Goal: Complete application form

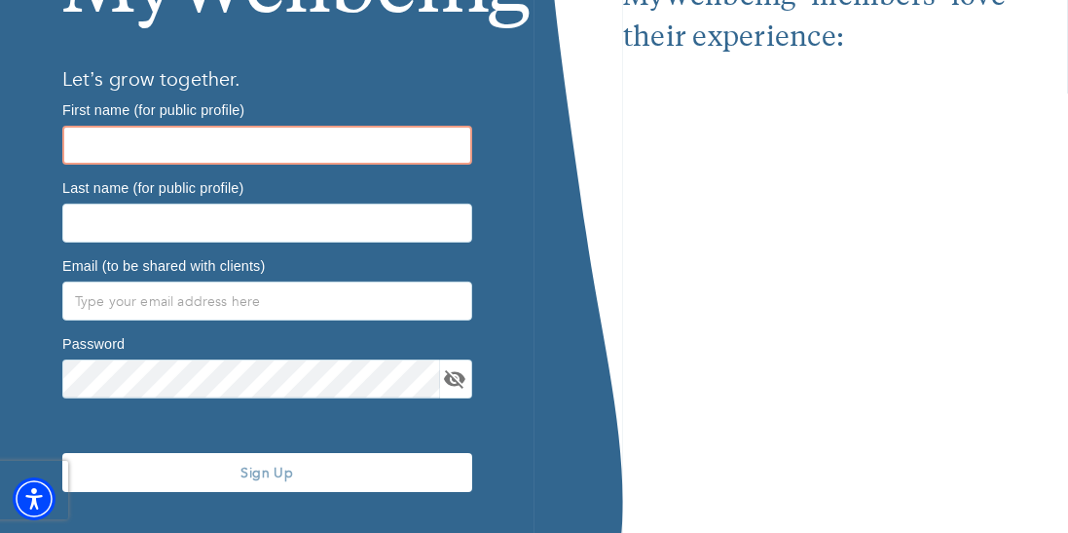
scroll to position [403, 0]
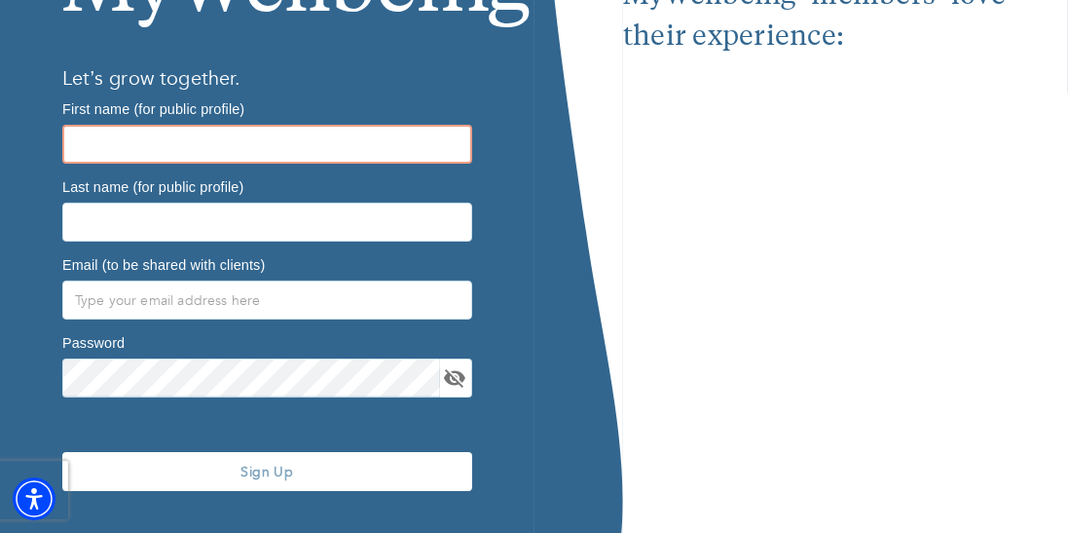
click at [228, 141] on input "text" at bounding box center [267, 144] width 410 height 39
type input "Janique"
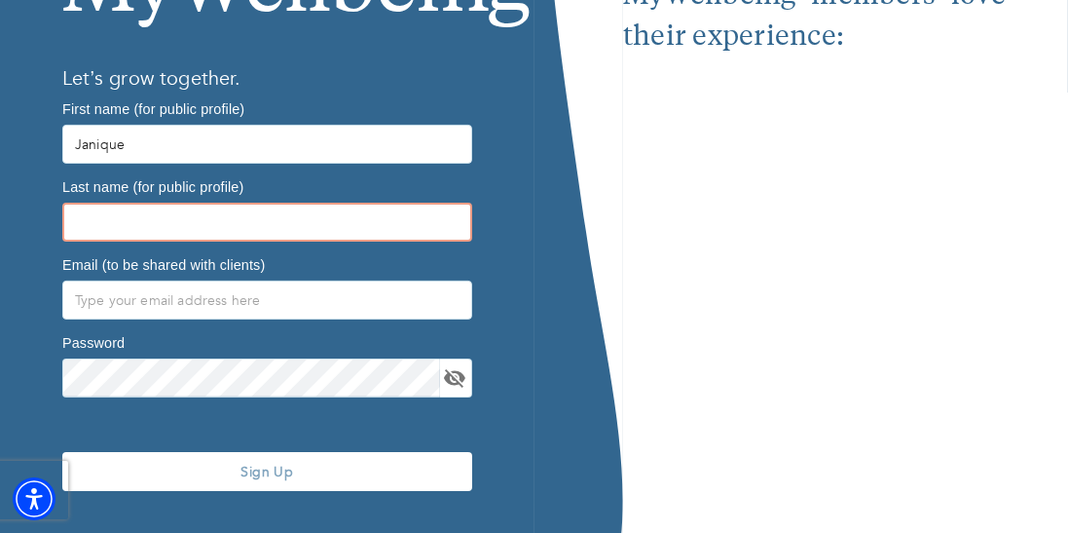
type input "[PERSON_NAME]"
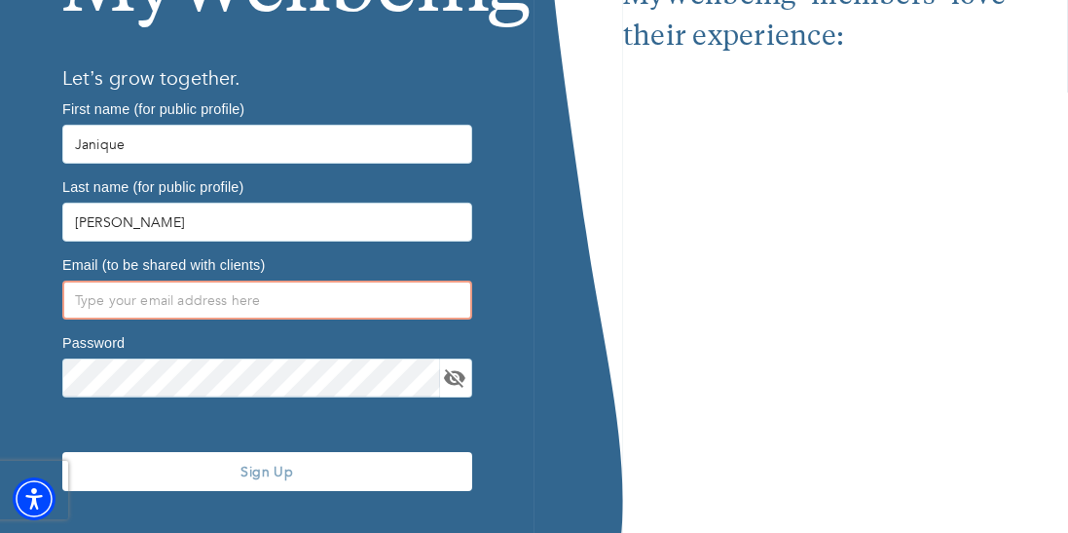
type input "[EMAIL_ADDRESS][DOMAIN_NAME]"
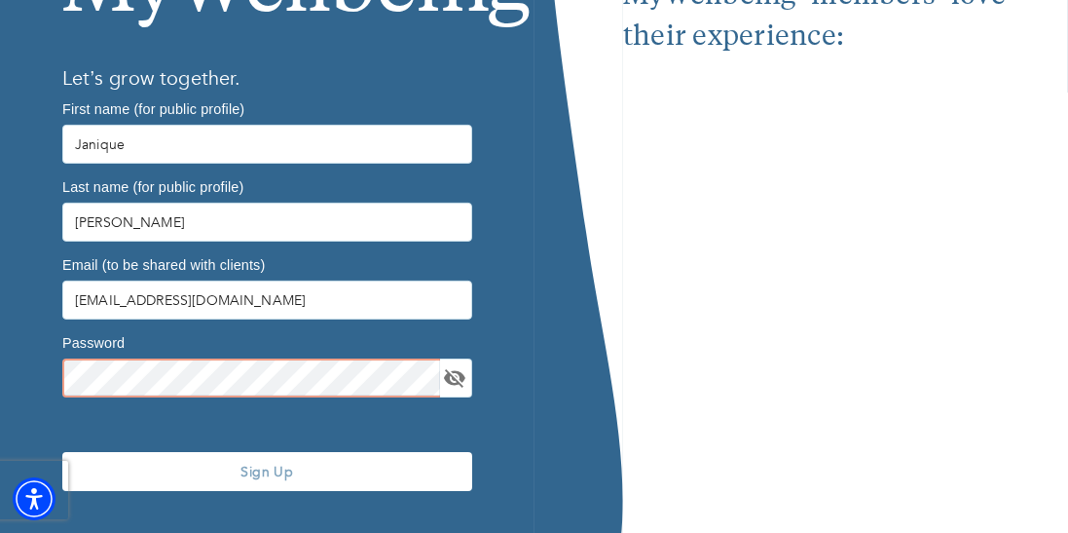
scroll to position [402, 0]
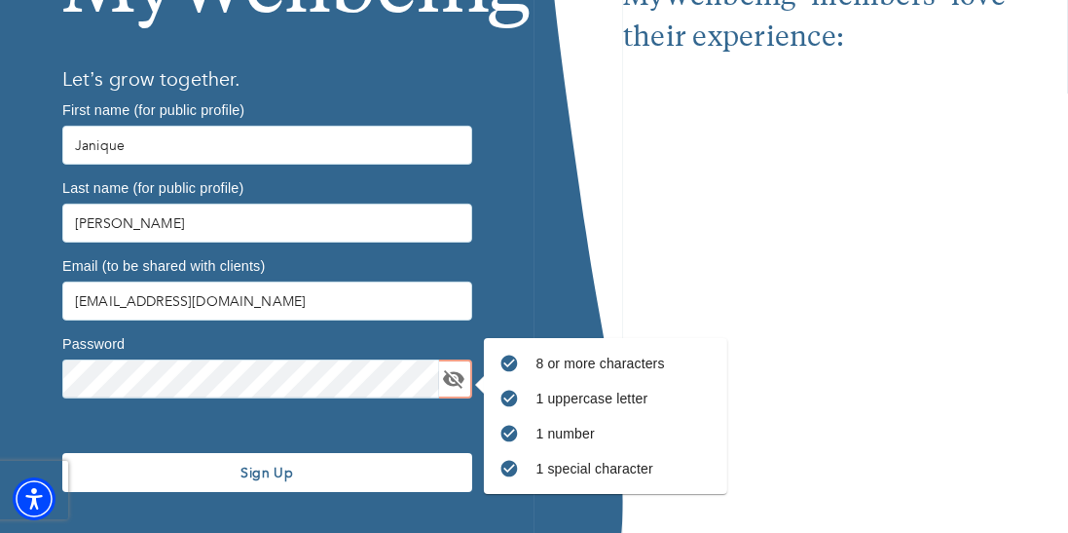
click at [284, 470] on span "Sign Up" at bounding box center [267, 473] width 394 height 19
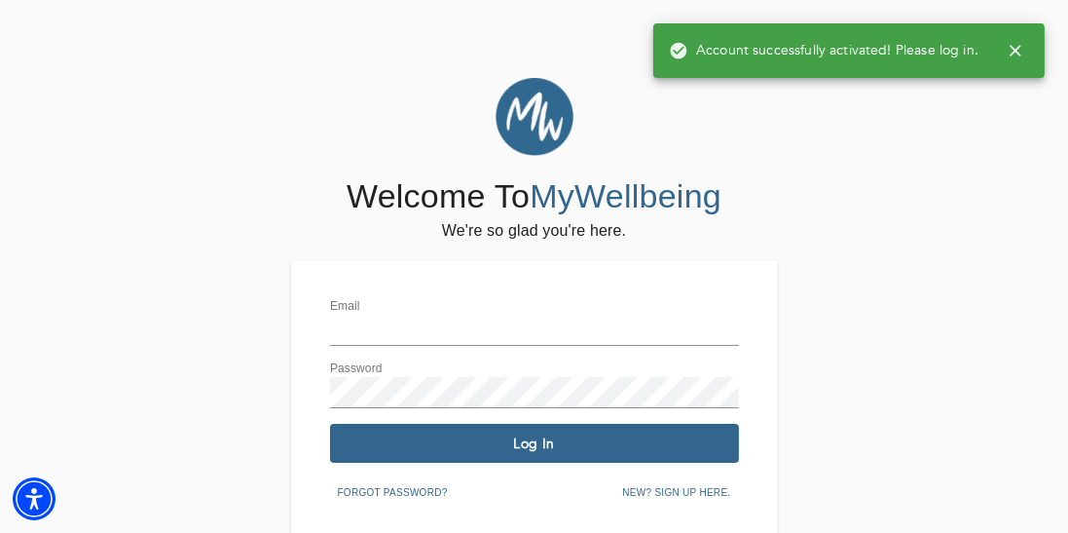
scroll to position [78, 0]
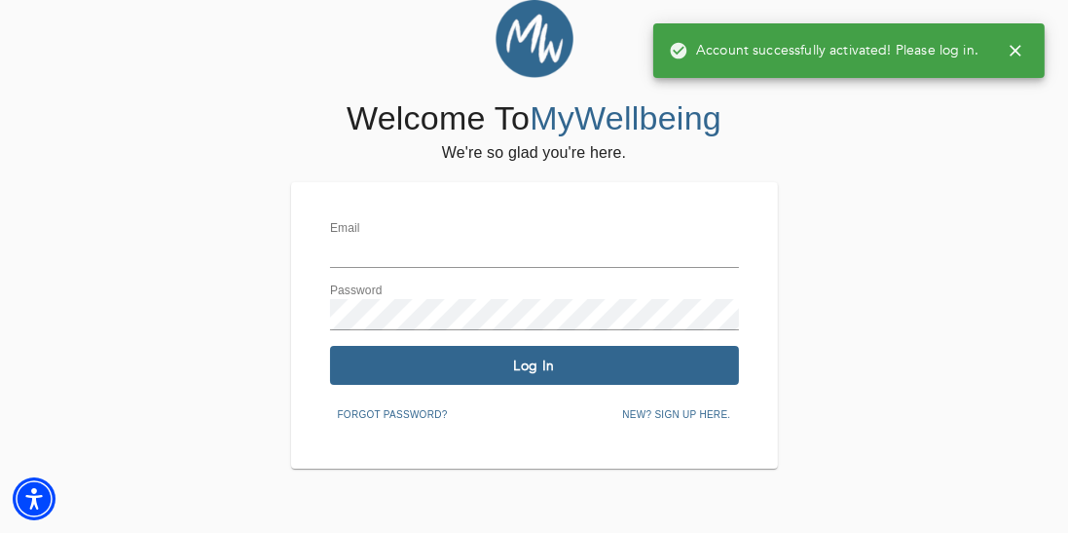
type input "[EMAIL_ADDRESS][DOMAIN_NAME]"
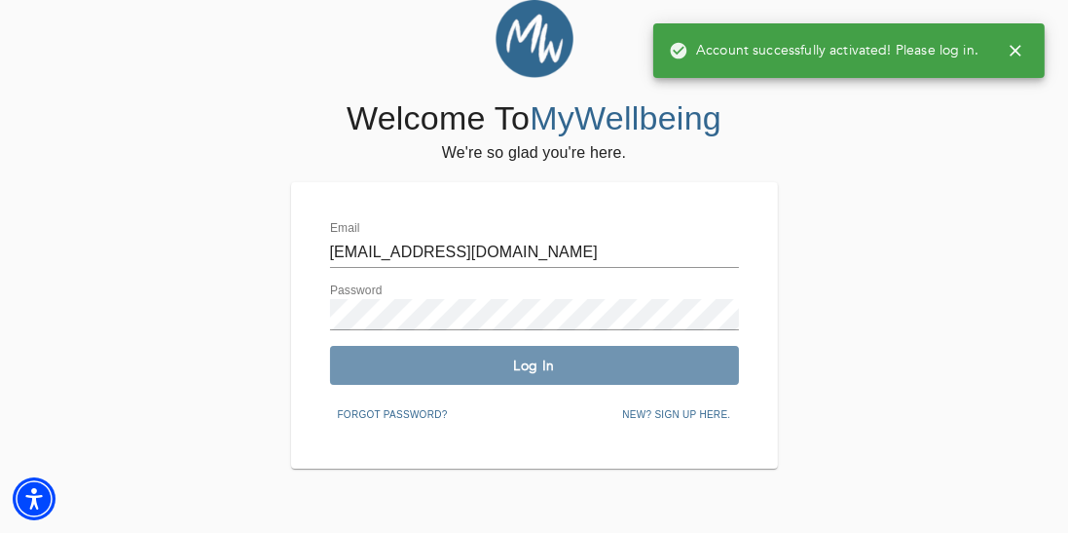
click at [523, 369] on span "Log In" at bounding box center [534, 365] width 393 height 19
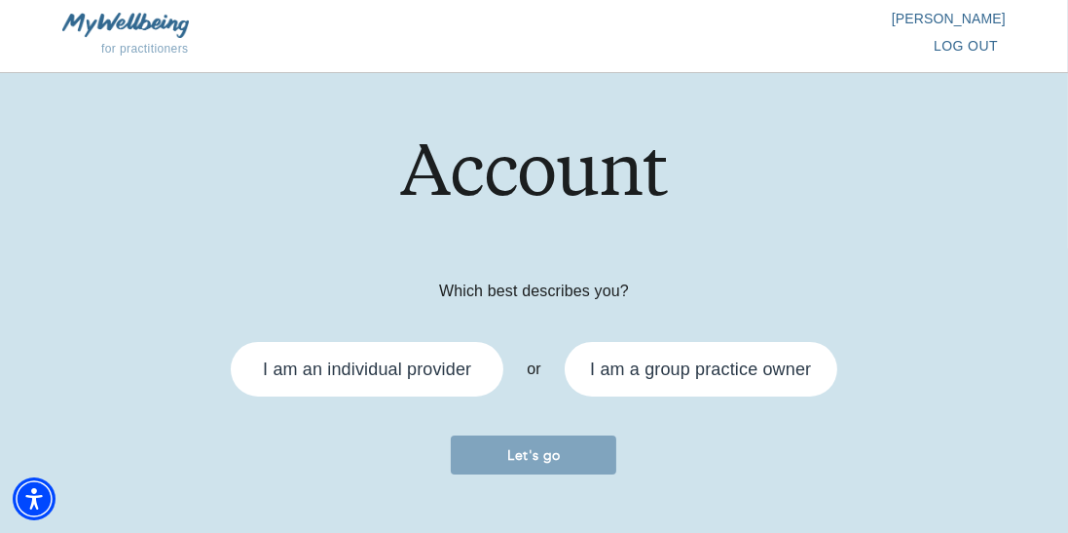
scroll to position [34, 0]
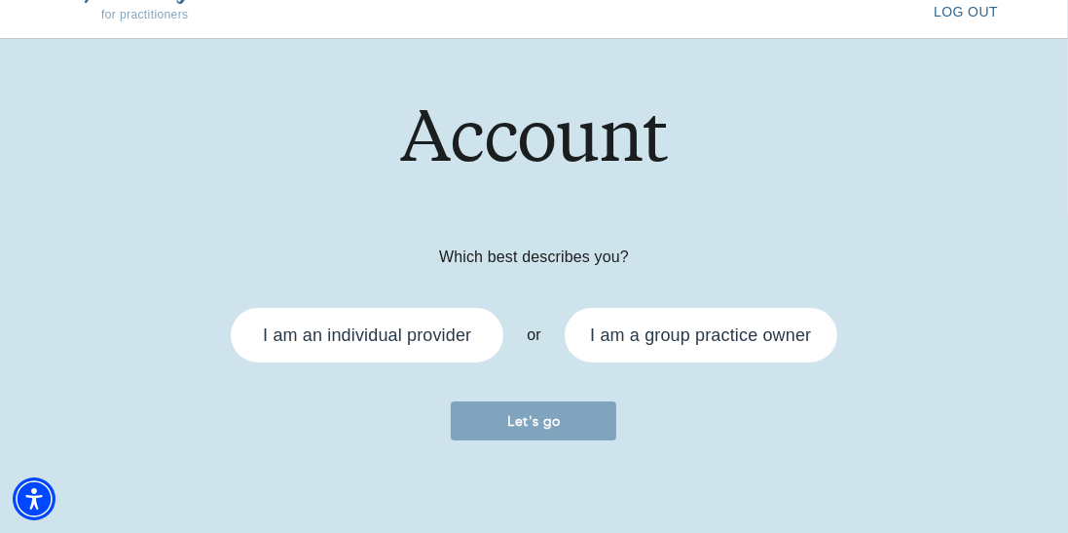
click at [445, 327] on div "I am an individual provider" at bounding box center [367, 335] width 208 height 18
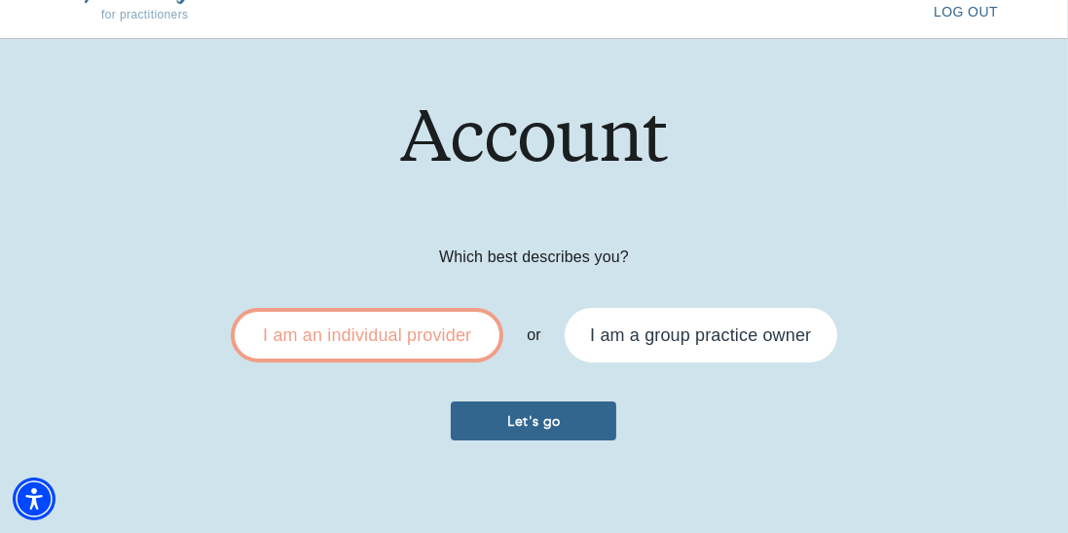
click at [512, 427] on span "Let's go" at bounding box center [534, 421] width 150 height 19
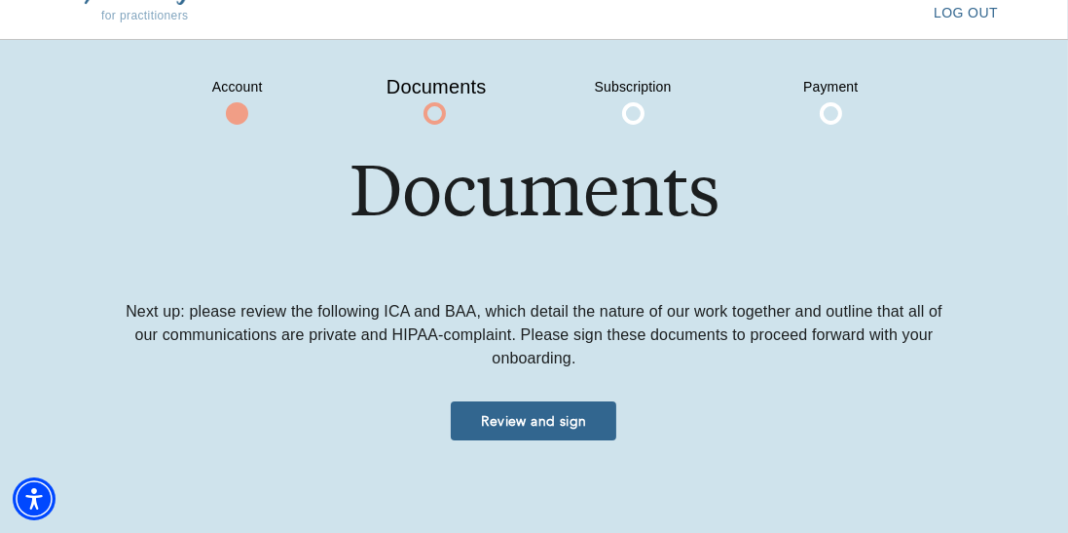
scroll to position [31, 0]
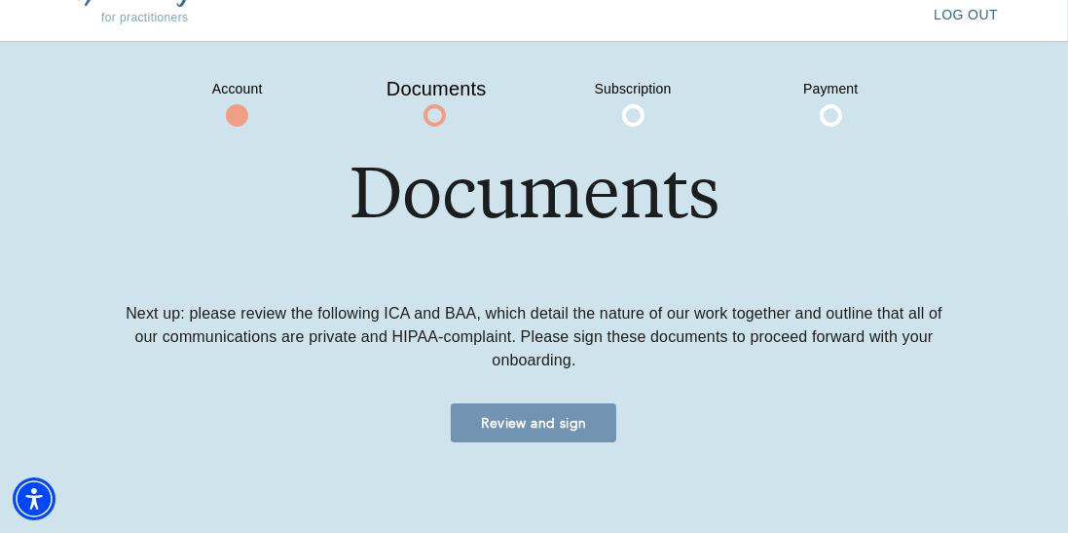
click at [531, 421] on span "Review and sign" at bounding box center [534, 423] width 150 height 19
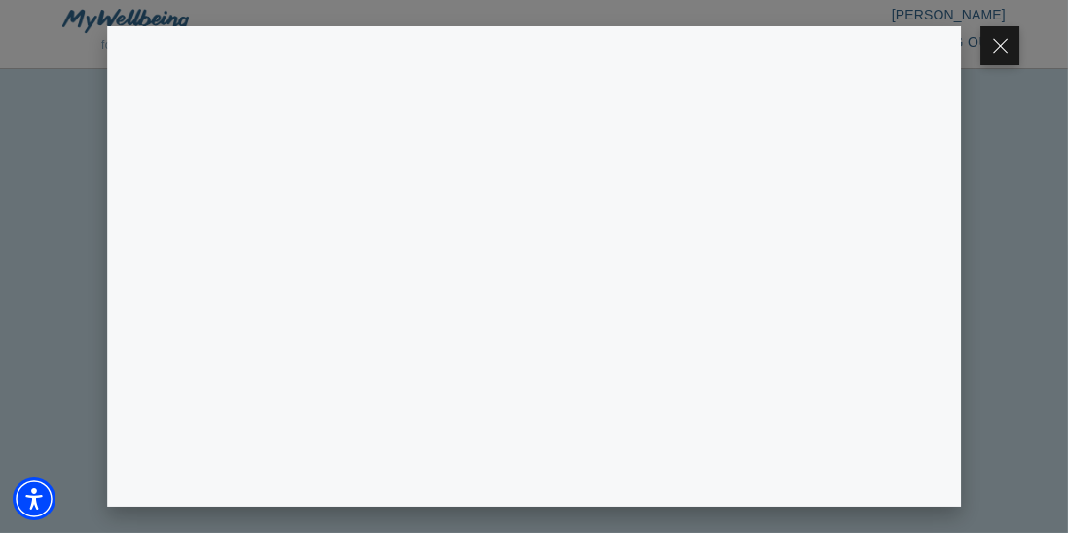
scroll to position [33, 0]
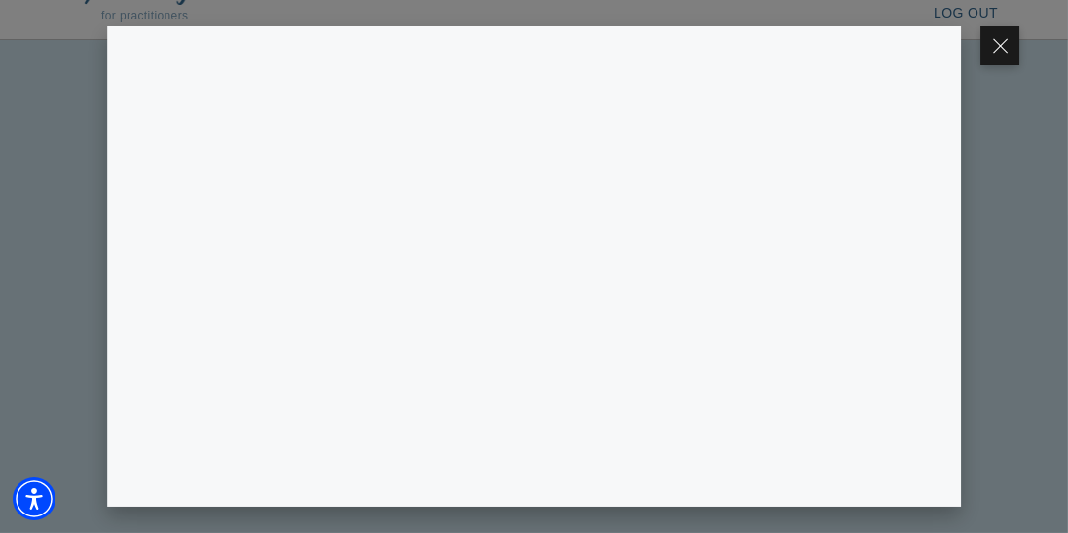
click at [1016, 38] on button at bounding box center [1000, 45] width 39 height 39
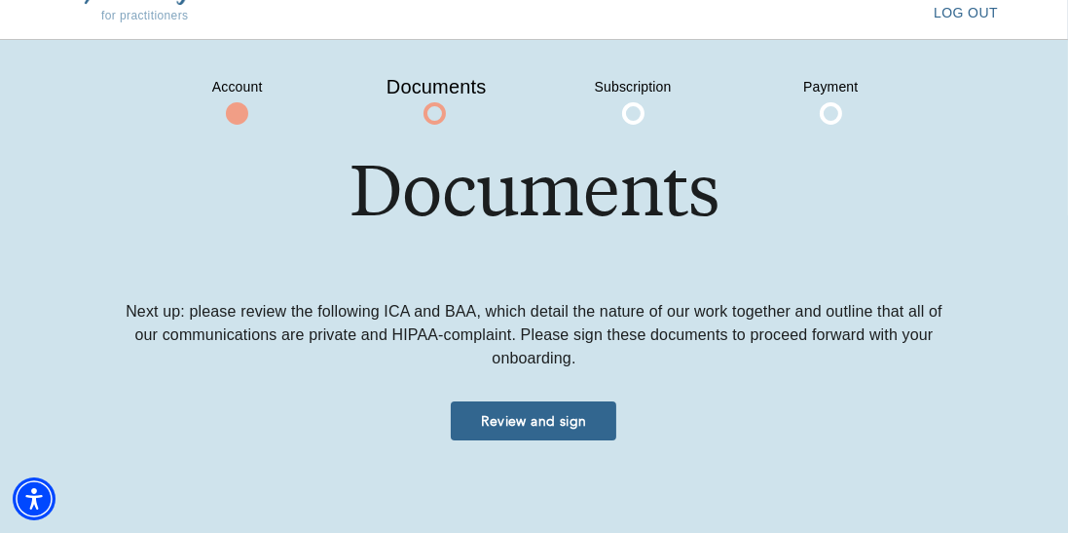
click at [558, 429] on button "Review and sign" at bounding box center [534, 420] width 166 height 39
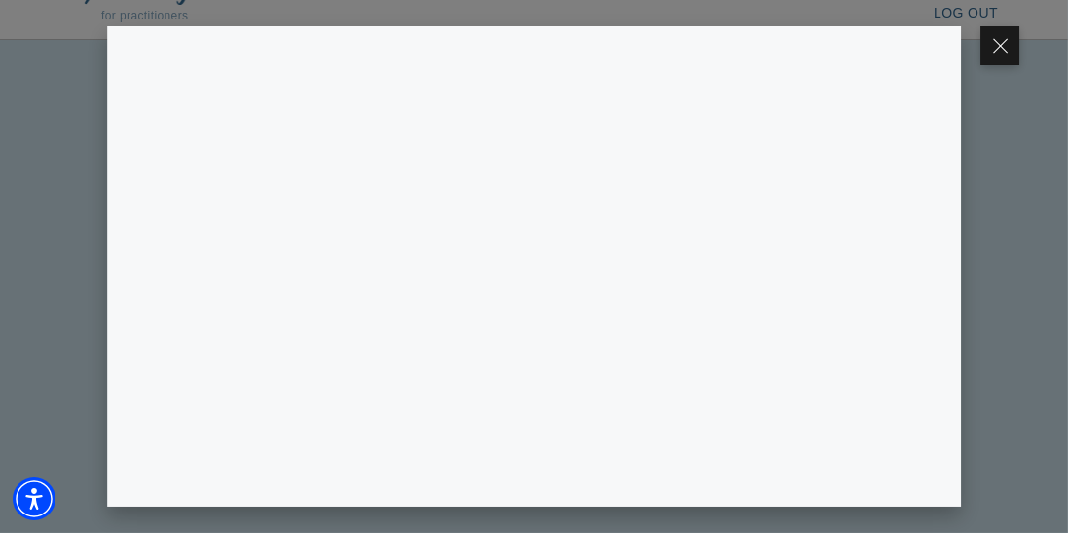
click at [1007, 48] on button at bounding box center [1000, 45] width 39 height 39
